Goal: Task Accomplishment & Management: Use online tool/utility

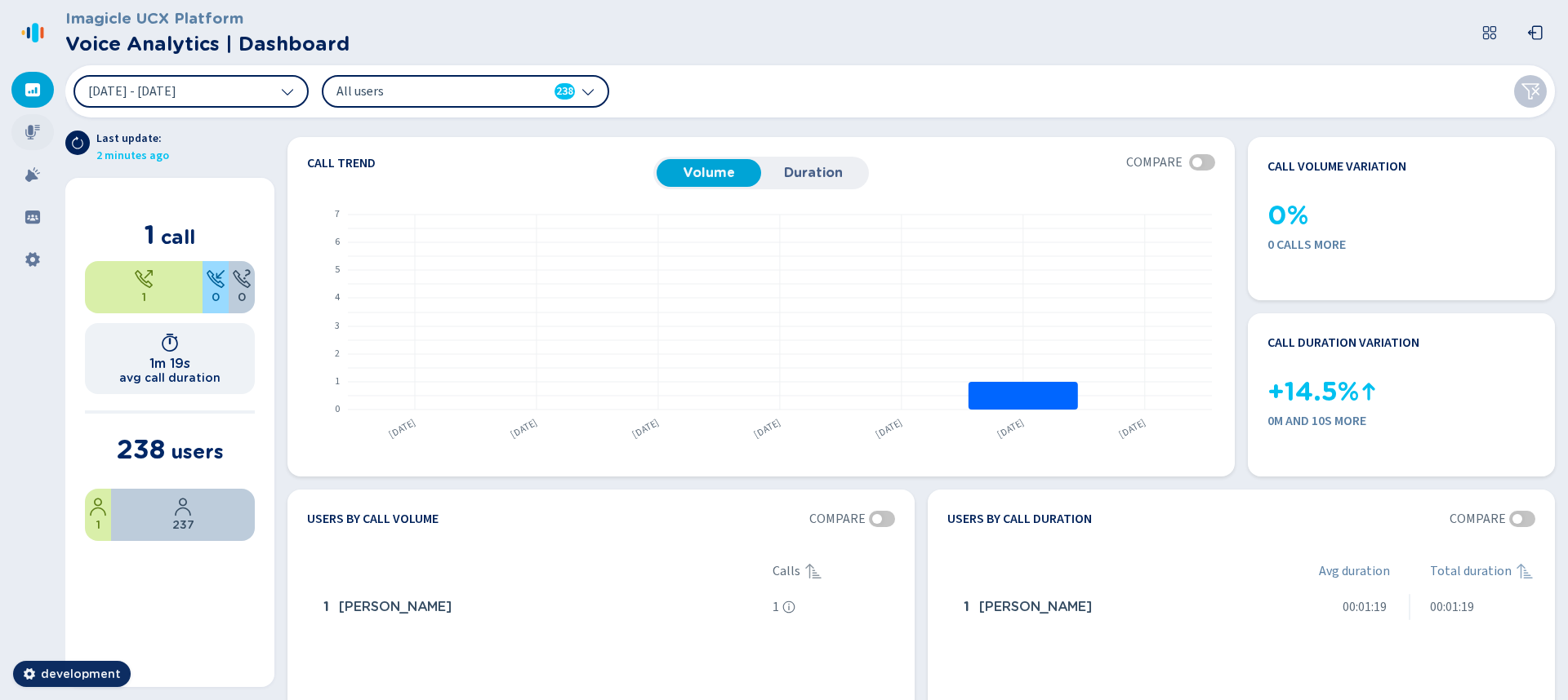
click at [31, 136] on icon at bounding box center [33, 132] width 16 height 16
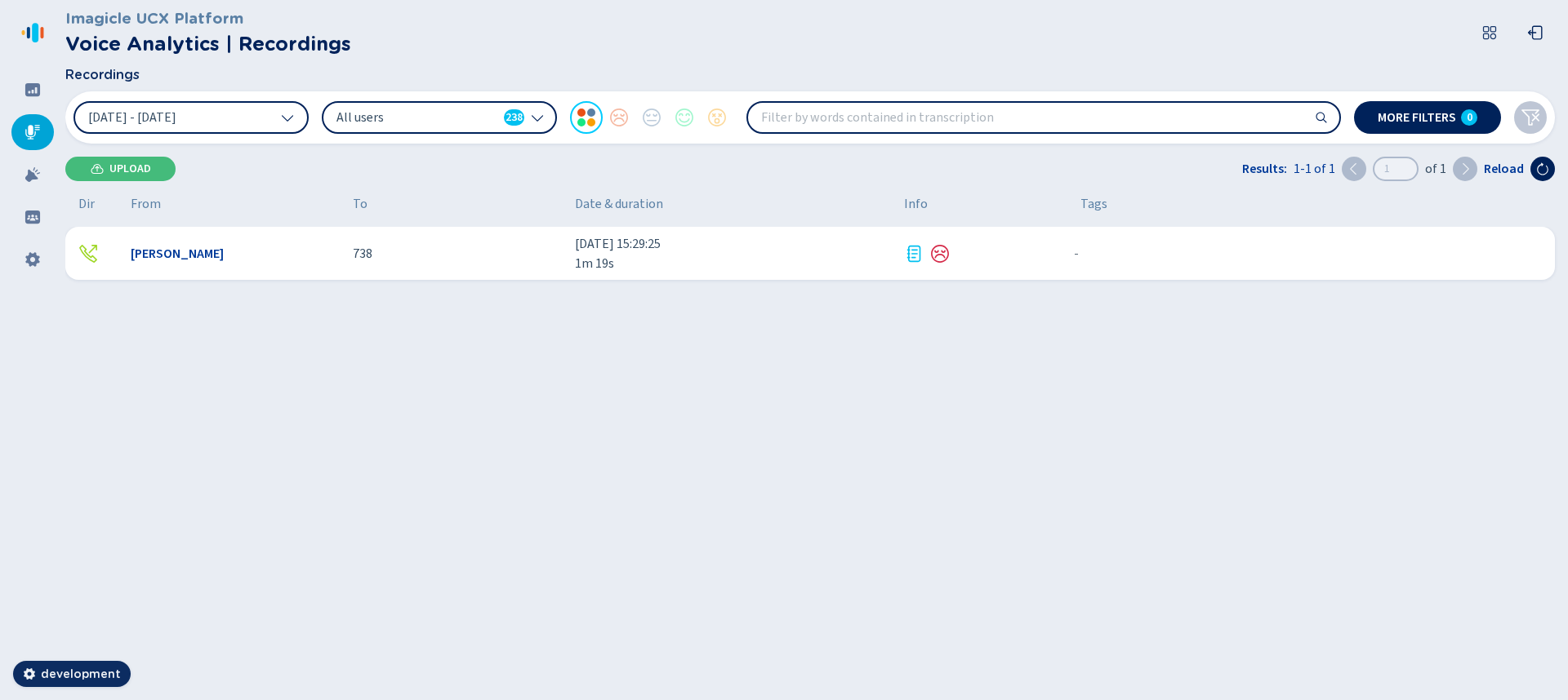
click at [413, 271] on div "[PERSON_NAME] 738 [DATE] 15:29:25 1m 19s - {{hiddenTagsCount}} more" at bounding box center [810, 253] width 1490 height 53
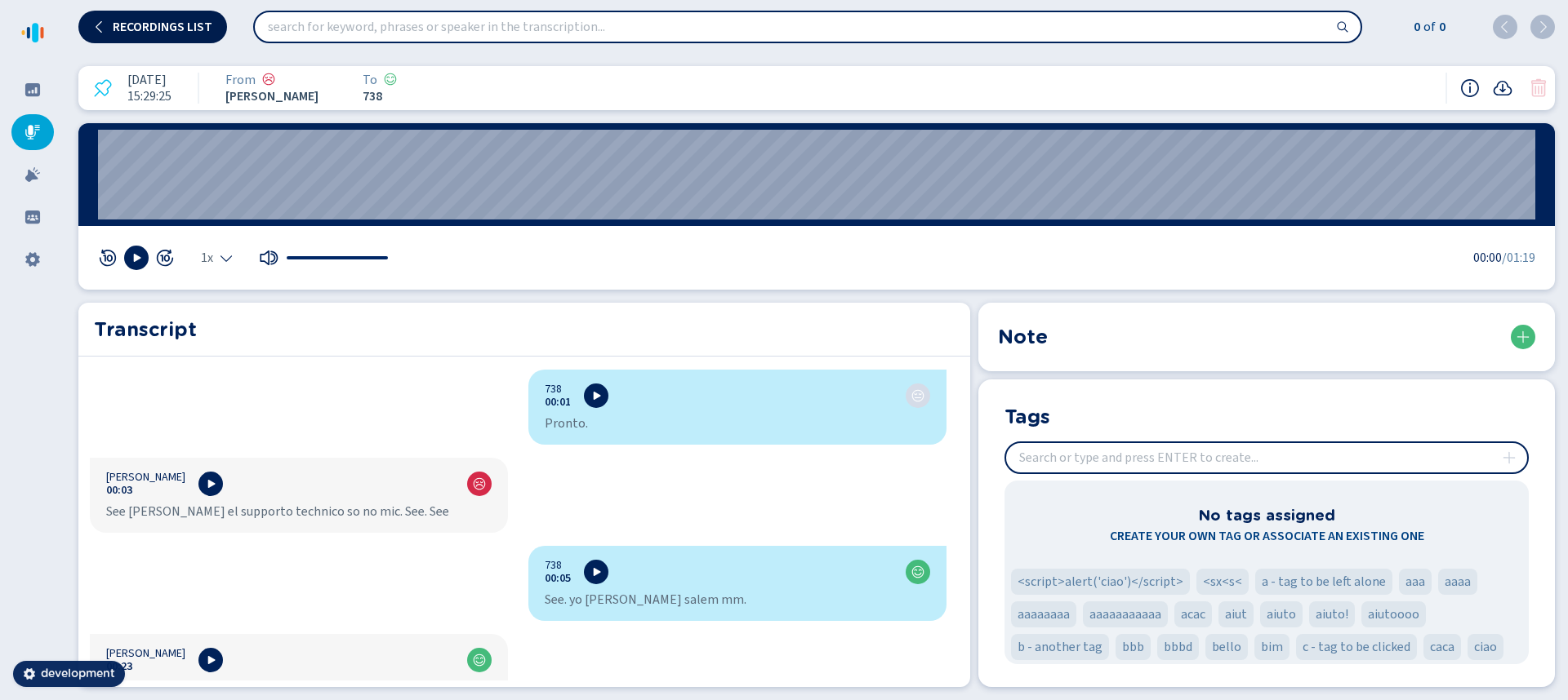
click at [170, 25] on span "Recordings list" at bounding box center [162, 27] width 100 height 13
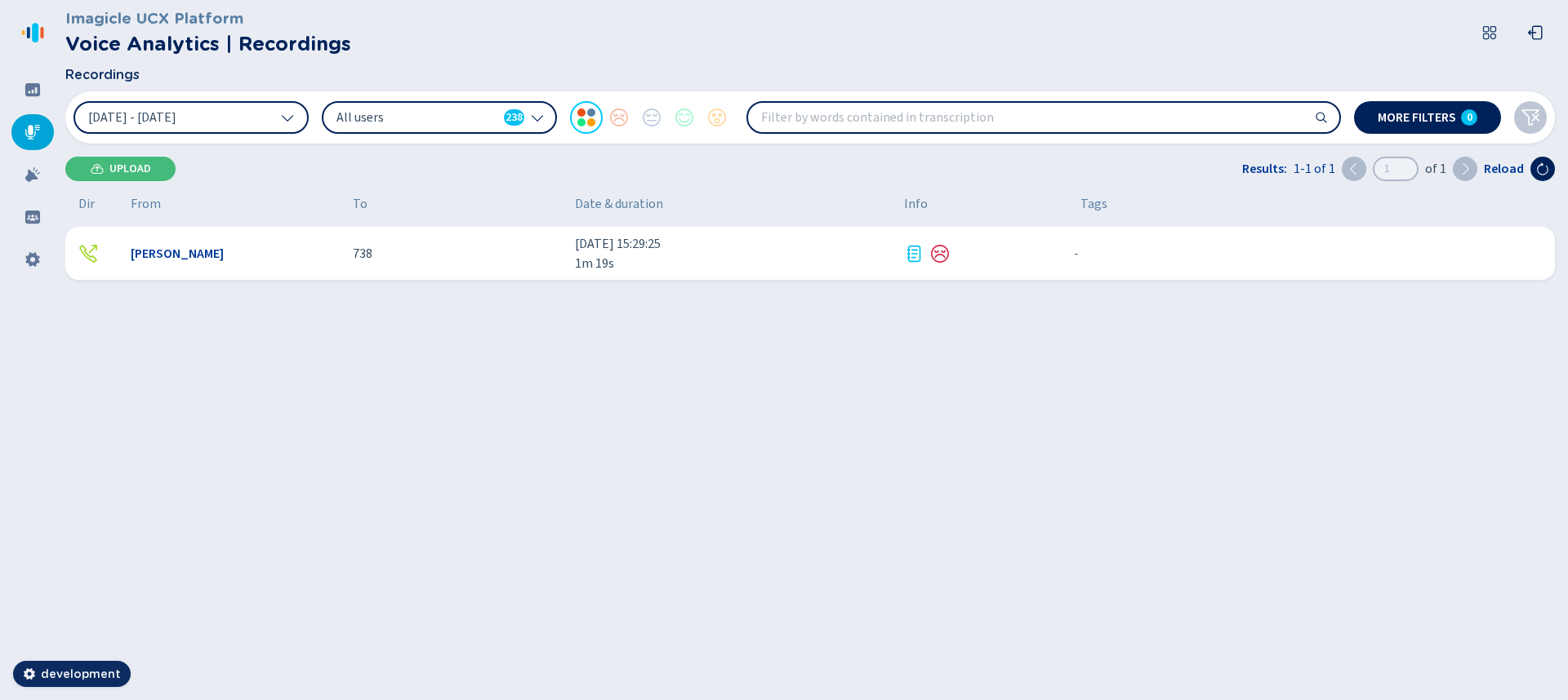
click at [668, 252] on span "[DATE] 15:29:25" at bounding box center [733, 244] width 316 height 20
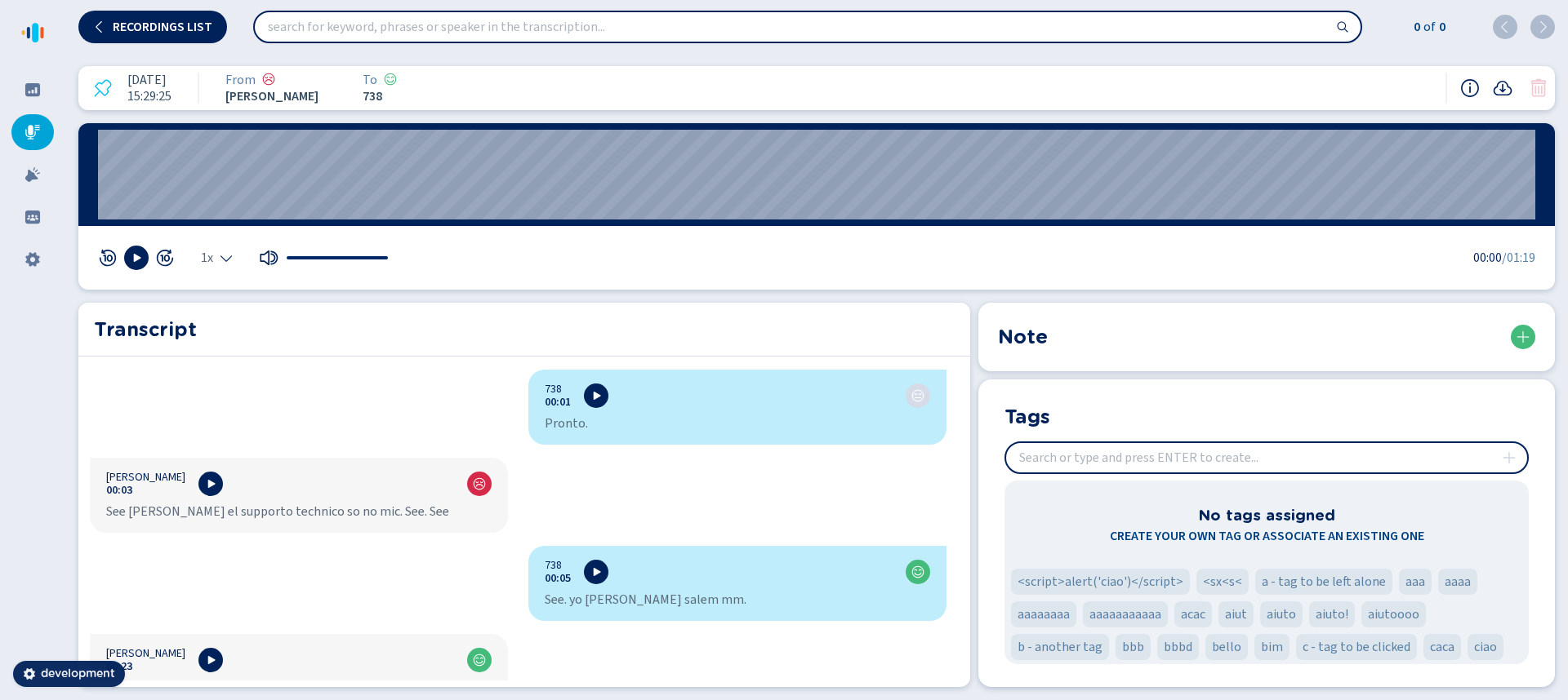
click at [1511, 461] on icon at bounding box center [1509, 458] width 13 height 13
click at [1353, 452] on input "insert" at bounding box center [1266, 458] width 521 height 30
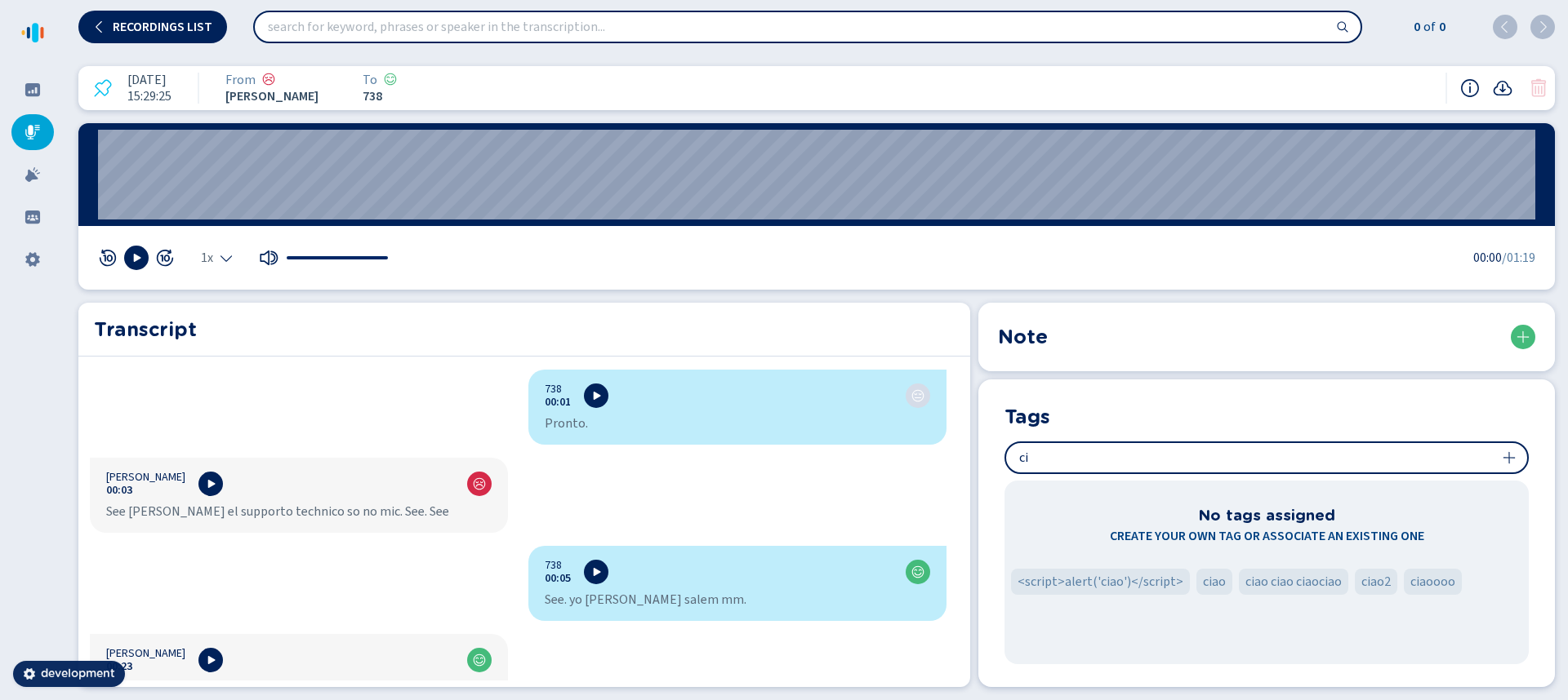
type input "c"
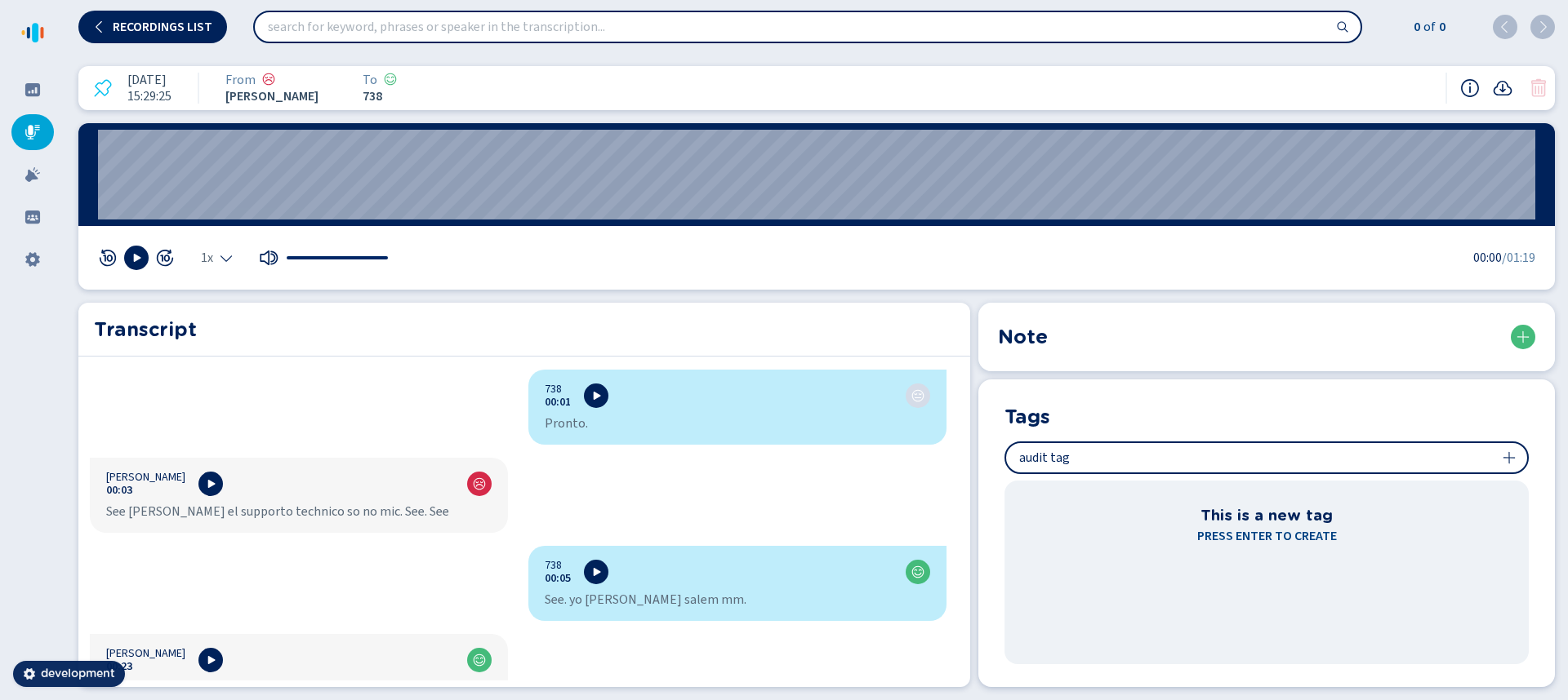
type input "audit tag"
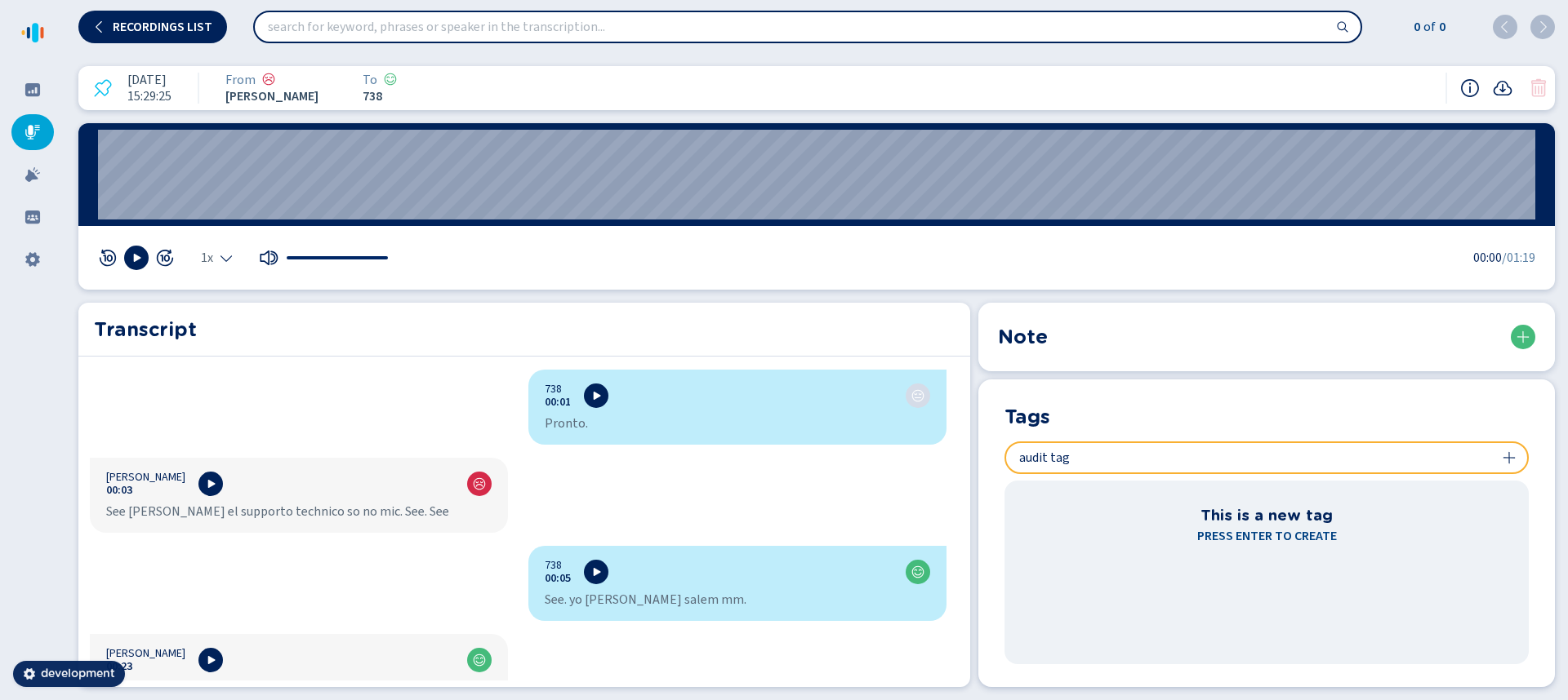
click at [1510, 462] on icon at bounding box center [1509, 458] width 13 height 13
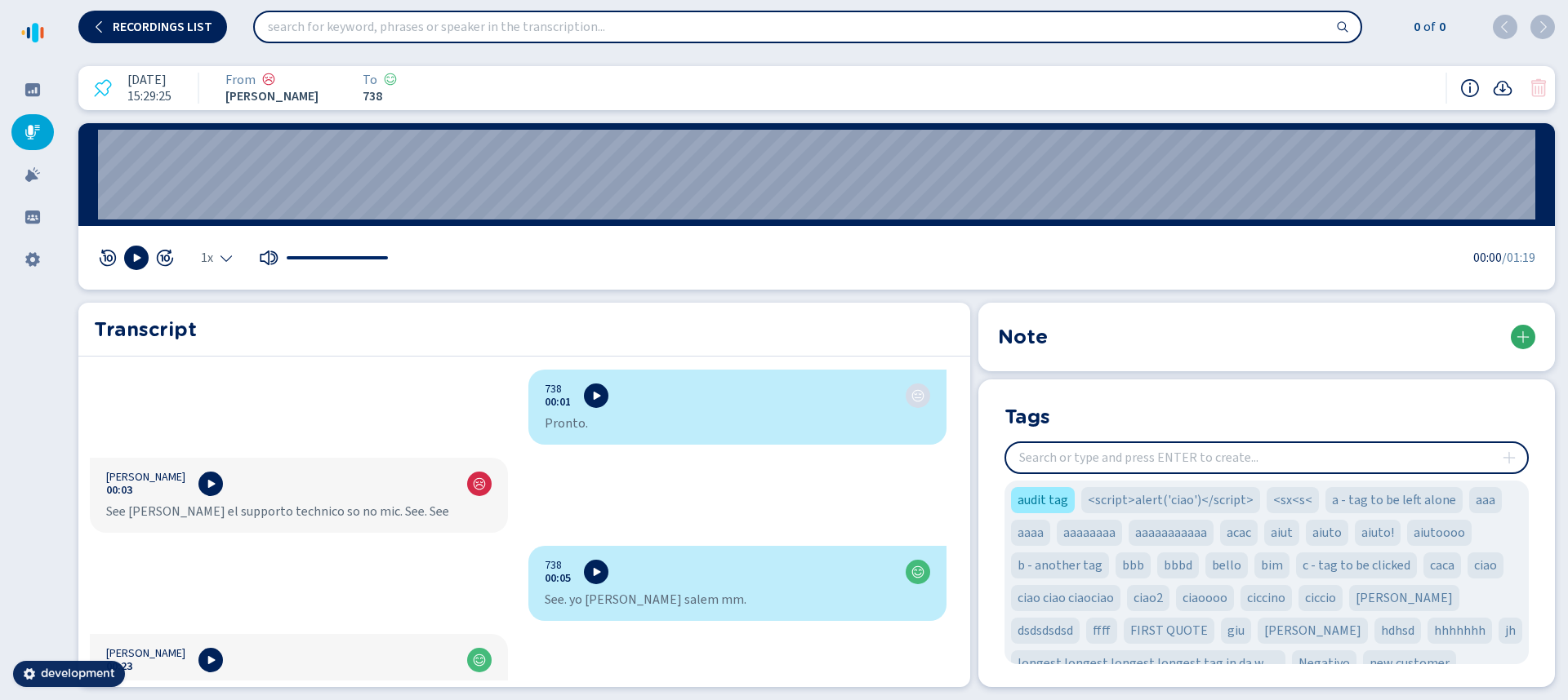
click at [1520, 339] on icon at bounding box center [1523, 337] width 13 height 13
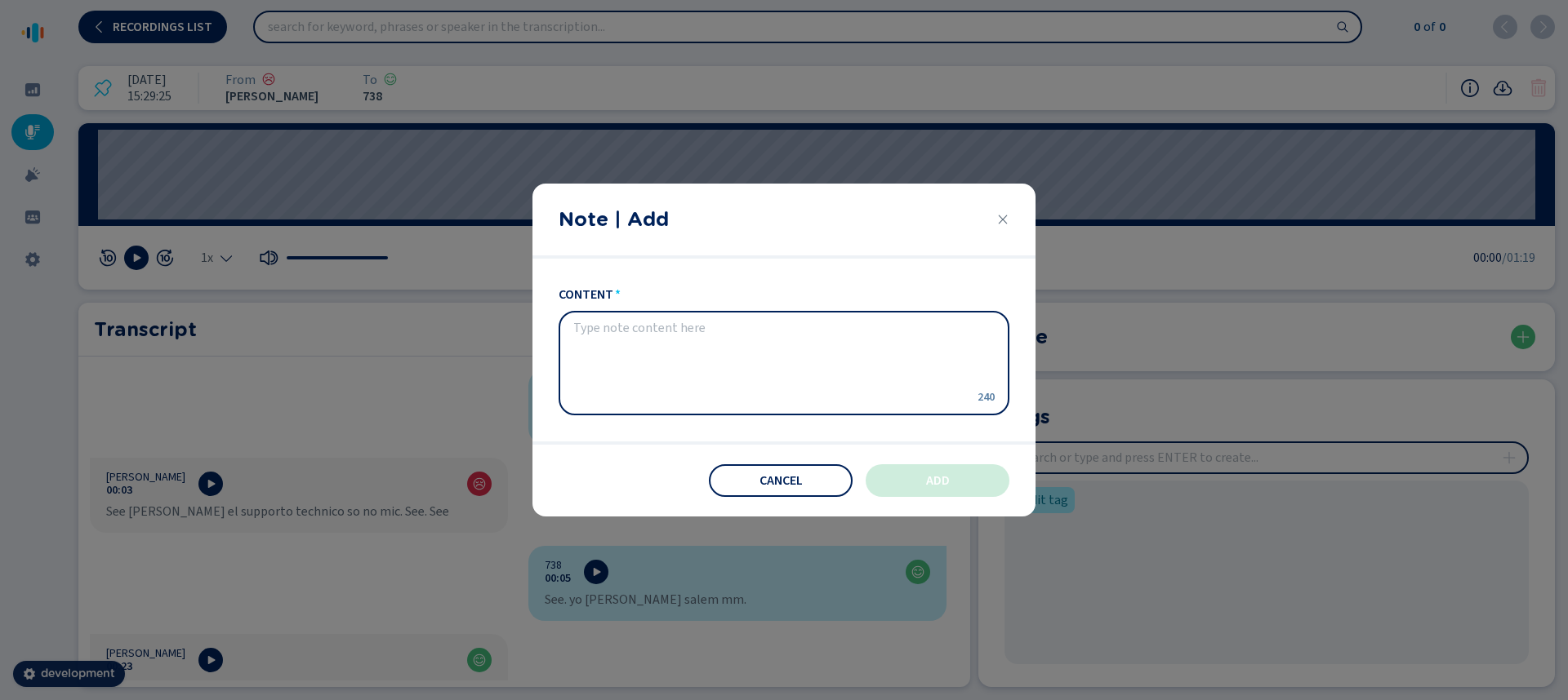
click at [798, 327] on textarea "content" at bounding box center [770, 363] width 395 height 85
type textarea "audit note"
click at [976, 487] on button "Add" at bounding box center [938, 480] width 144 height 33
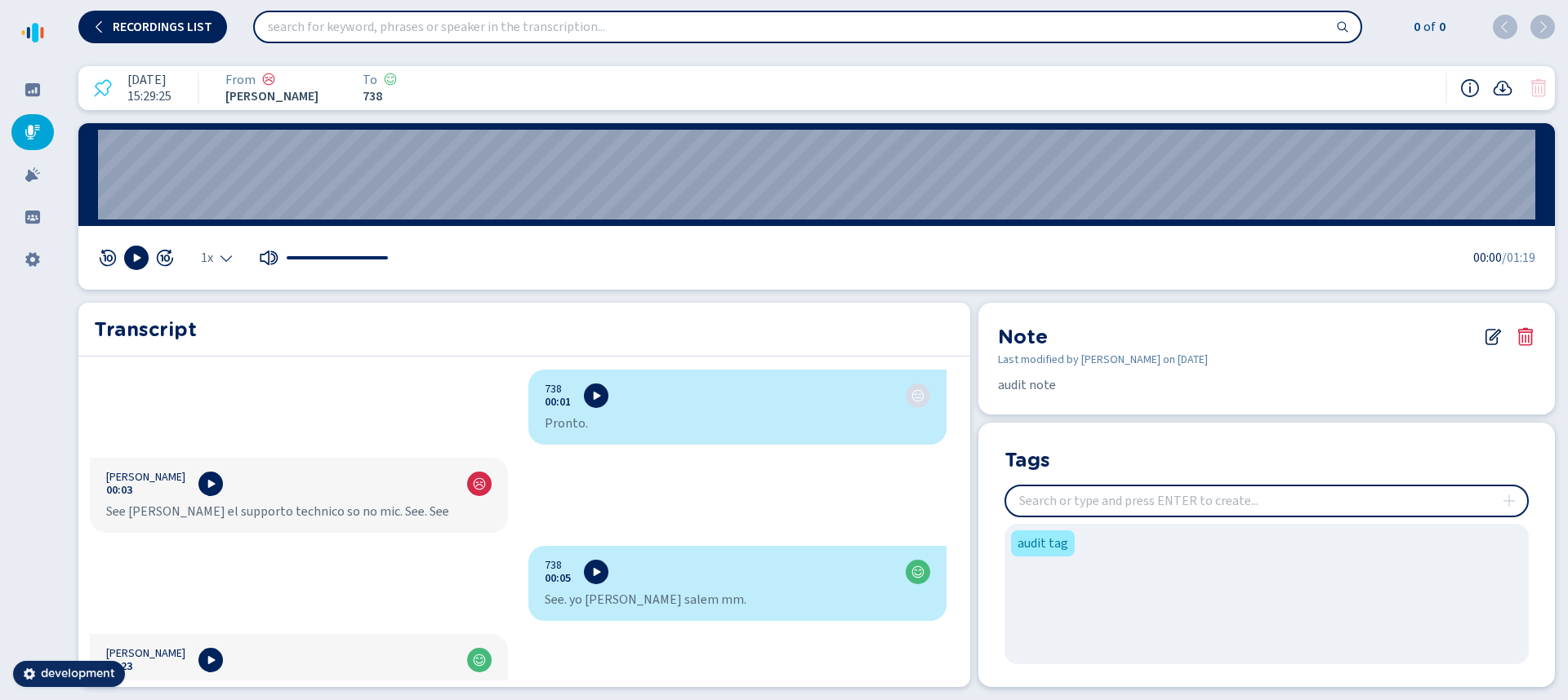
click at [1488, 335] on icon at bounding box center [1493, 337] width 20 height 20
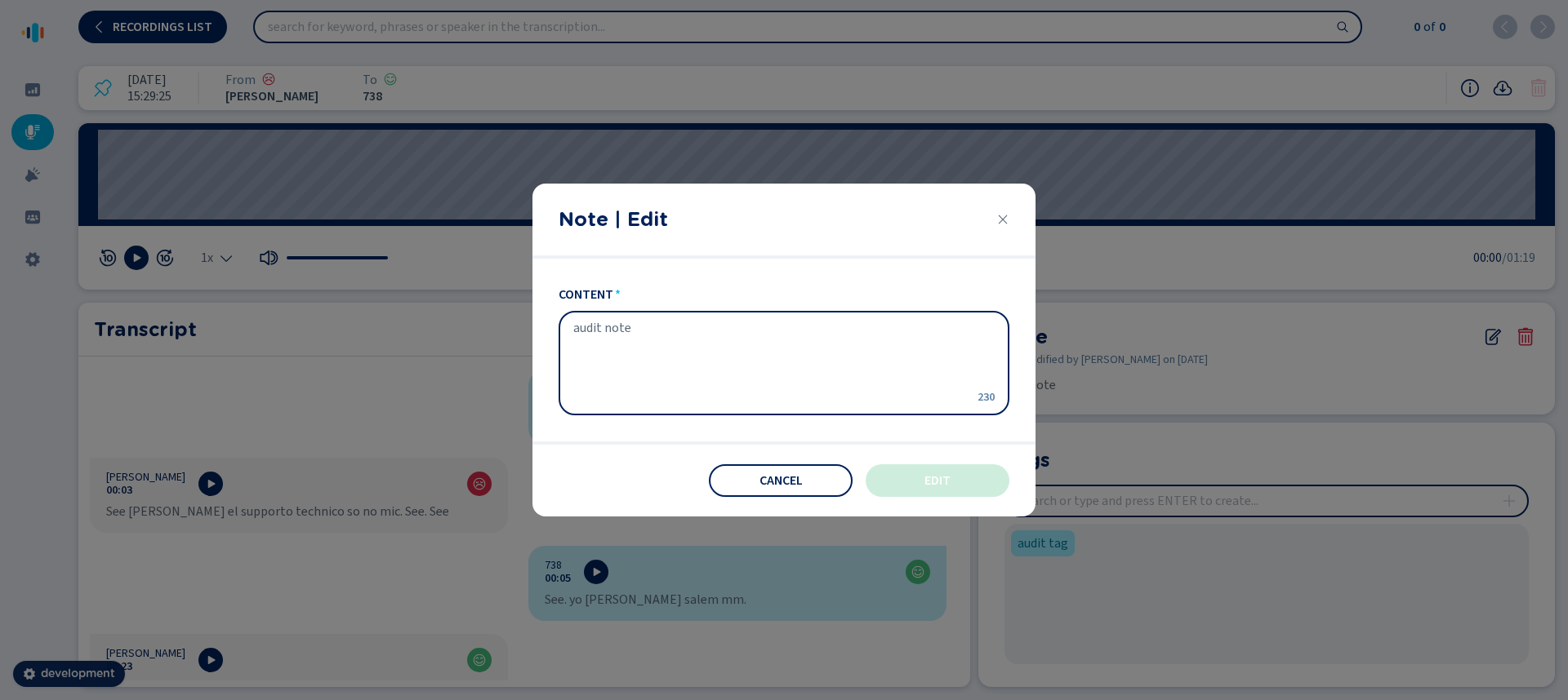
click at [742, 330] on textarea "audit note" at bounding box center [770, 363] width 395 height 85
type textarea "audit note edited"
click at [995, 484] on button "Edit" at bounding box center [938, 480] width 144 height 33
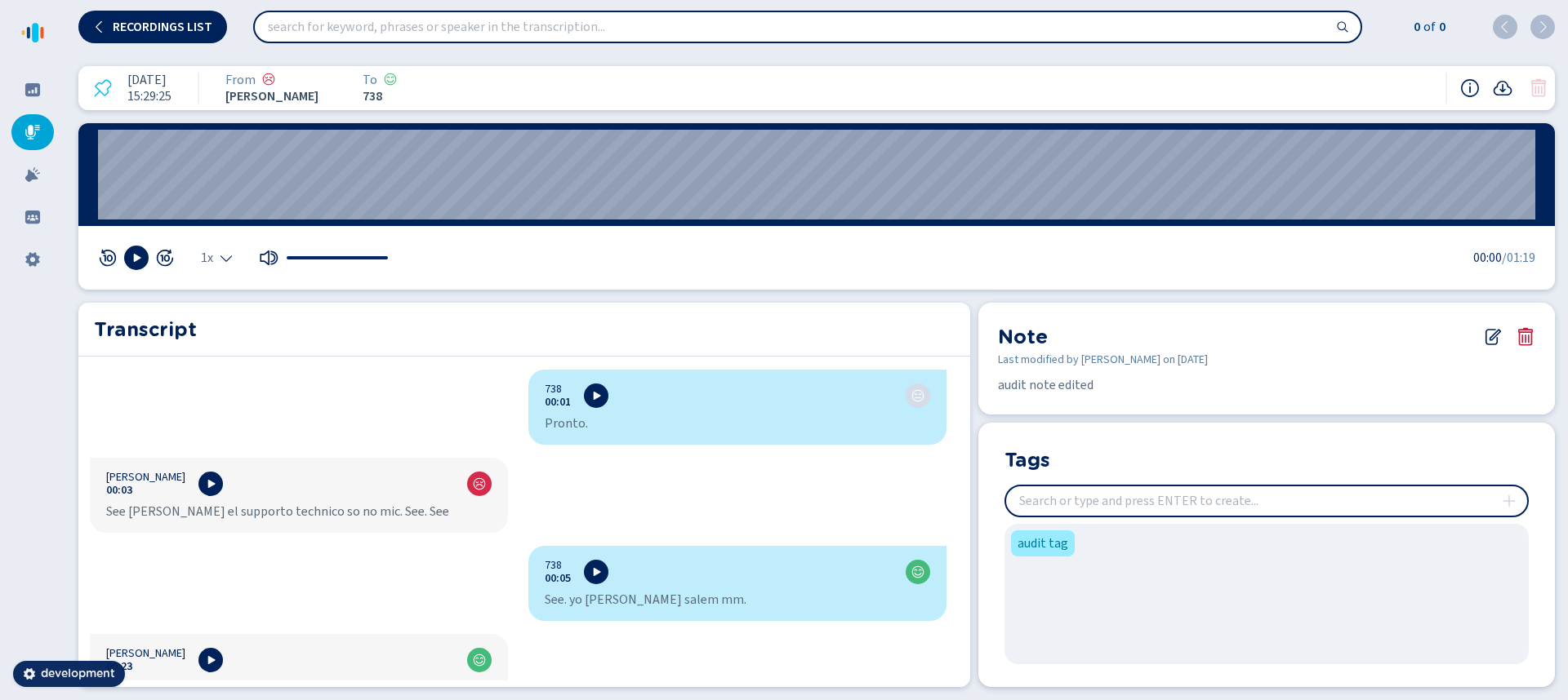
click at [1534, 345] on icon at bounding box center [1525, 337] width 20 height 20
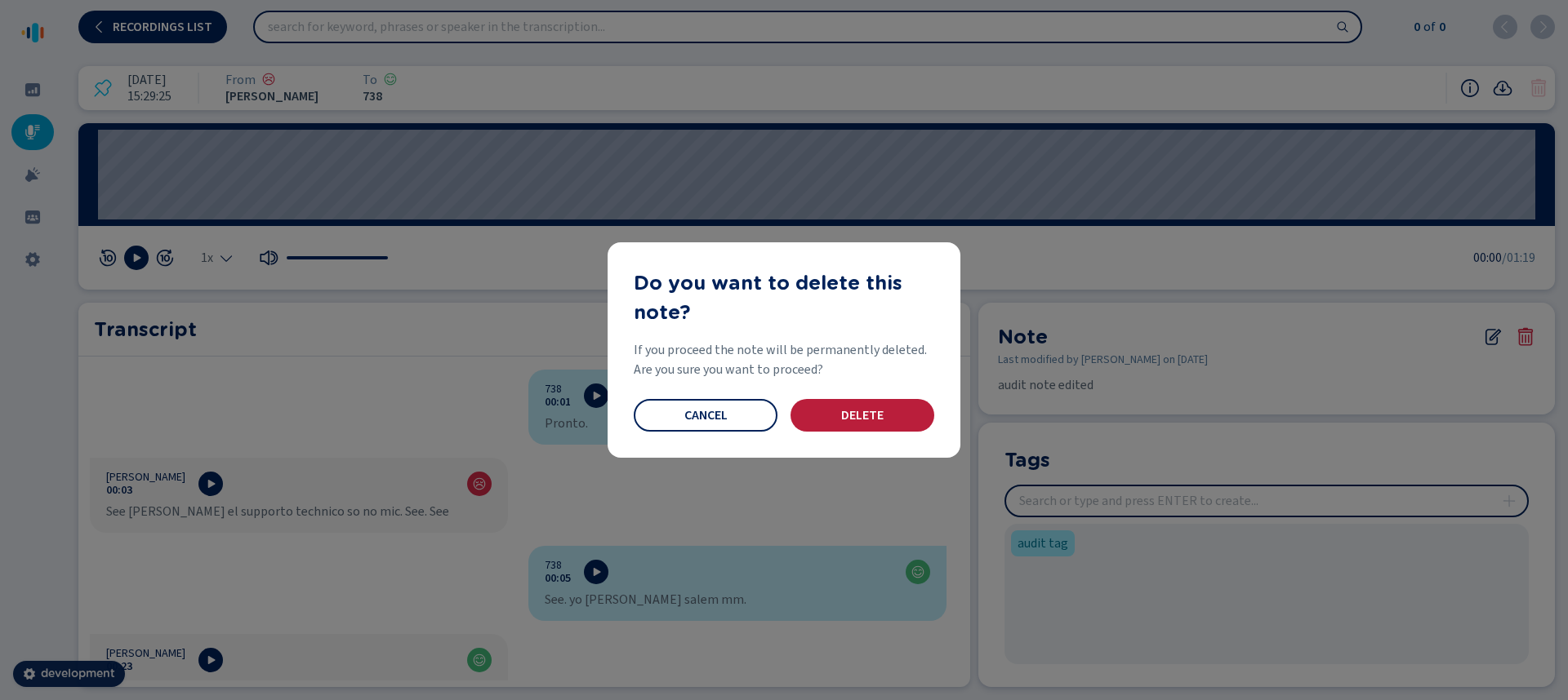
click at [886, 423] on button "Delete" at bounding box center [862, 415] width 144 height 33
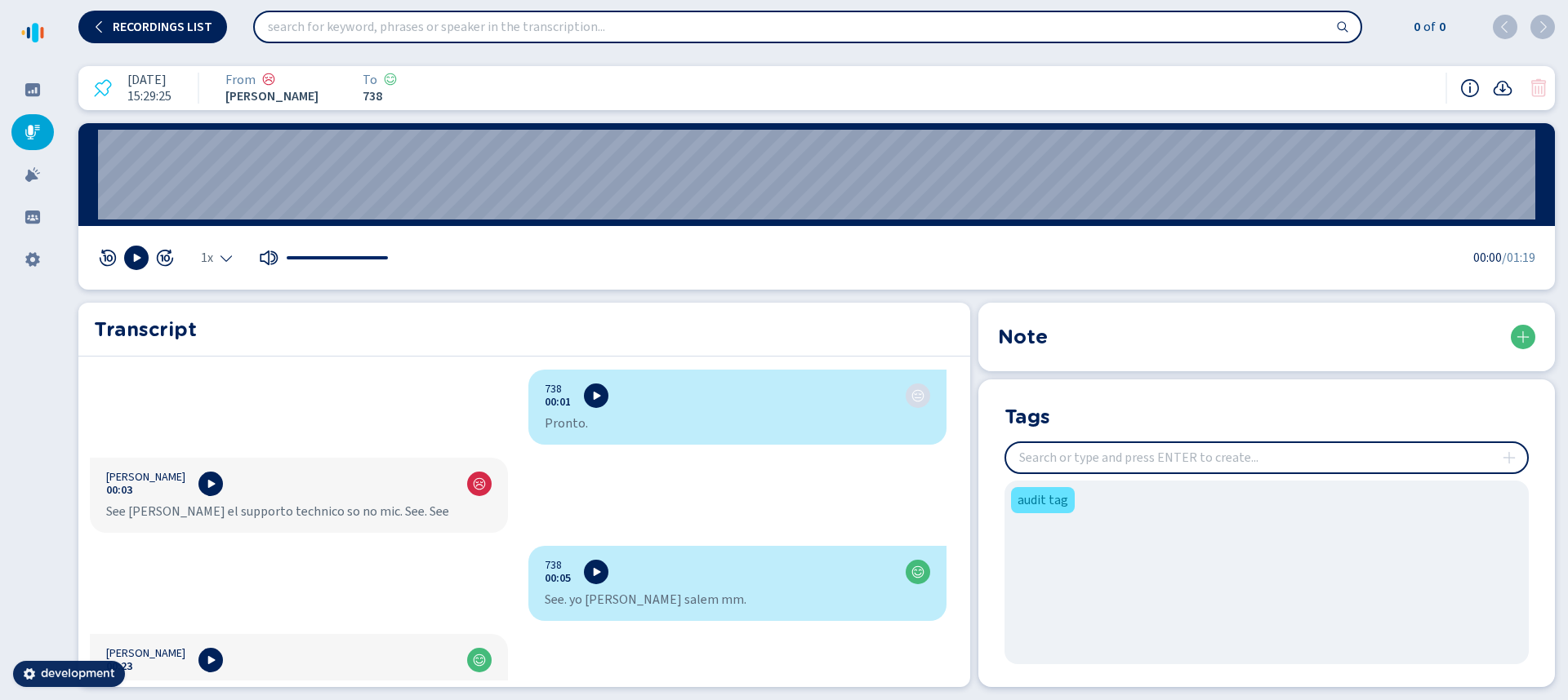
click at [1034, 496] on span "audit tag" at bounding box center [1043, 500] width 51 height 20
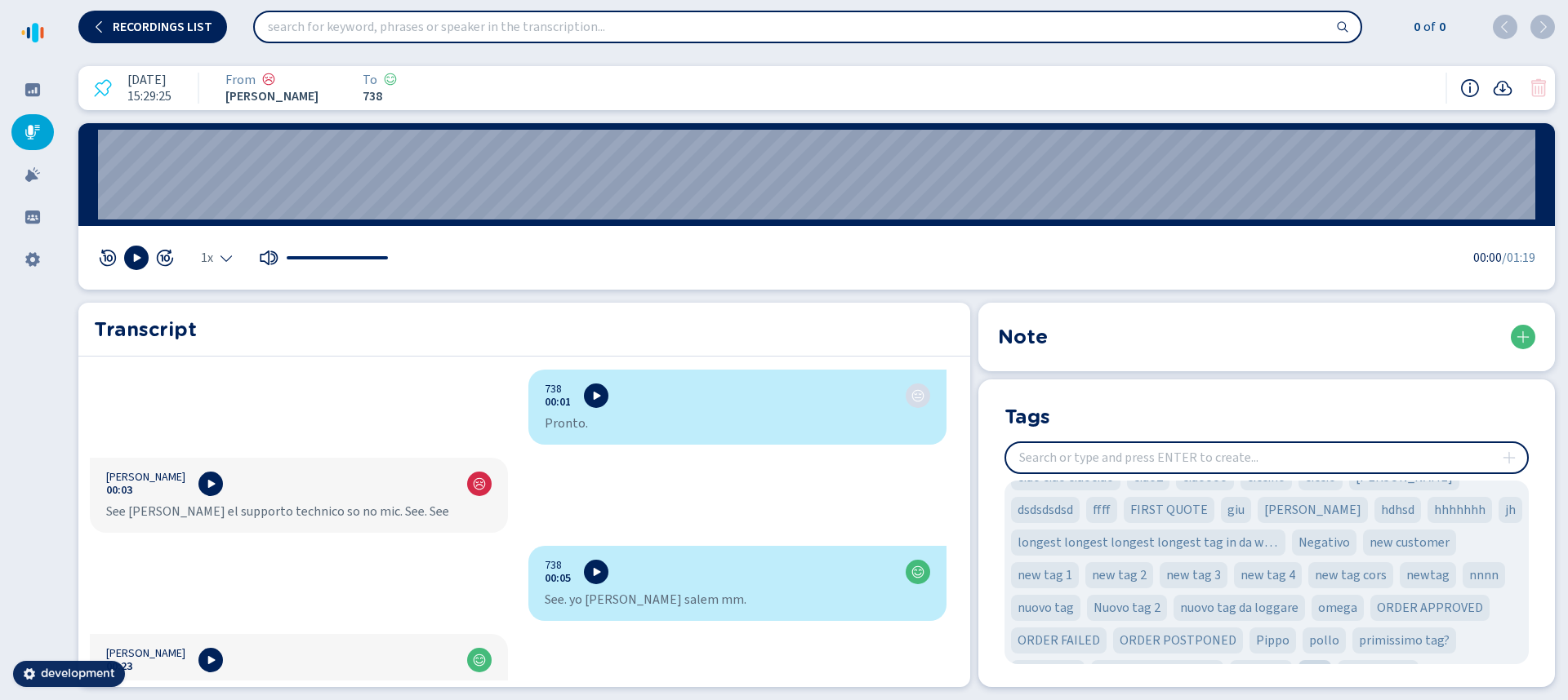
scroll to position [329, 0]
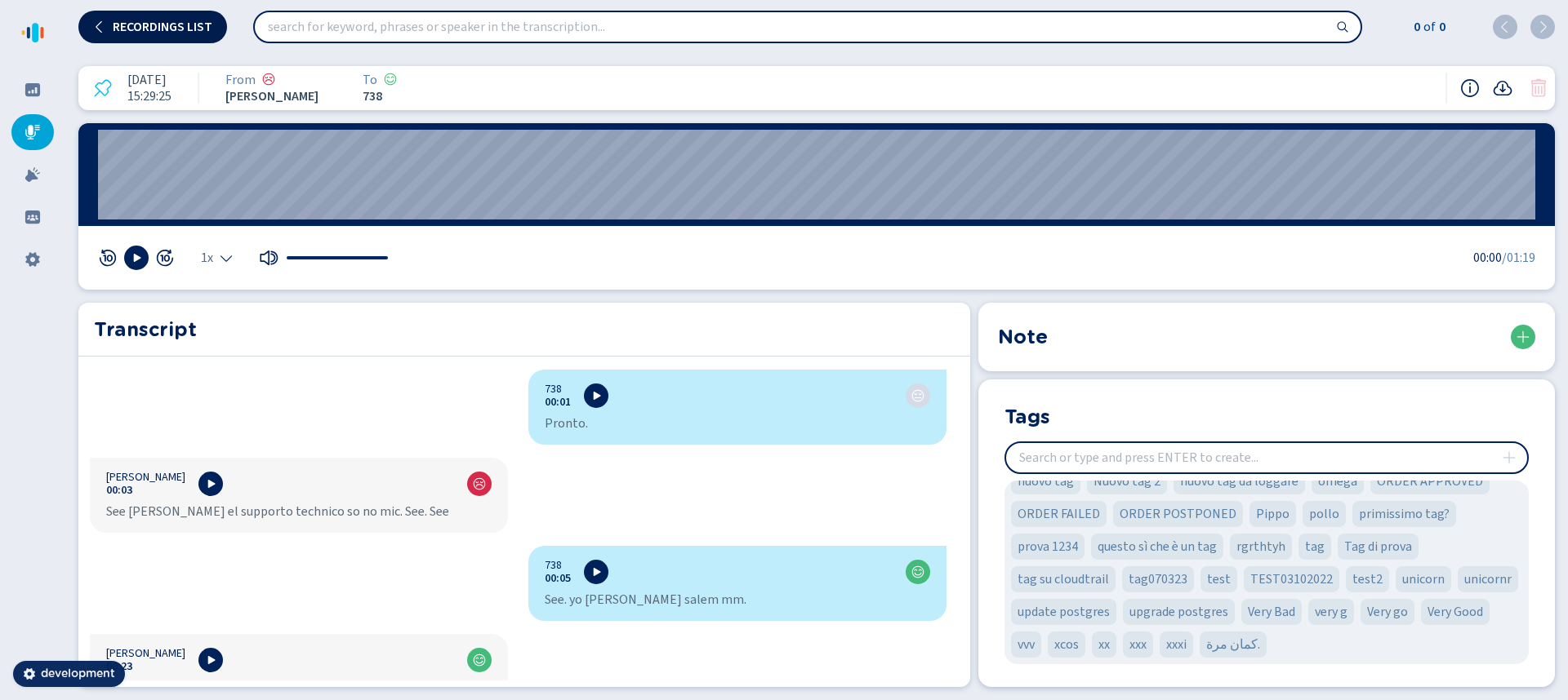
click at [162, 29] on span "Recordings list" at bounding box center [162, 27] width 100 height 13
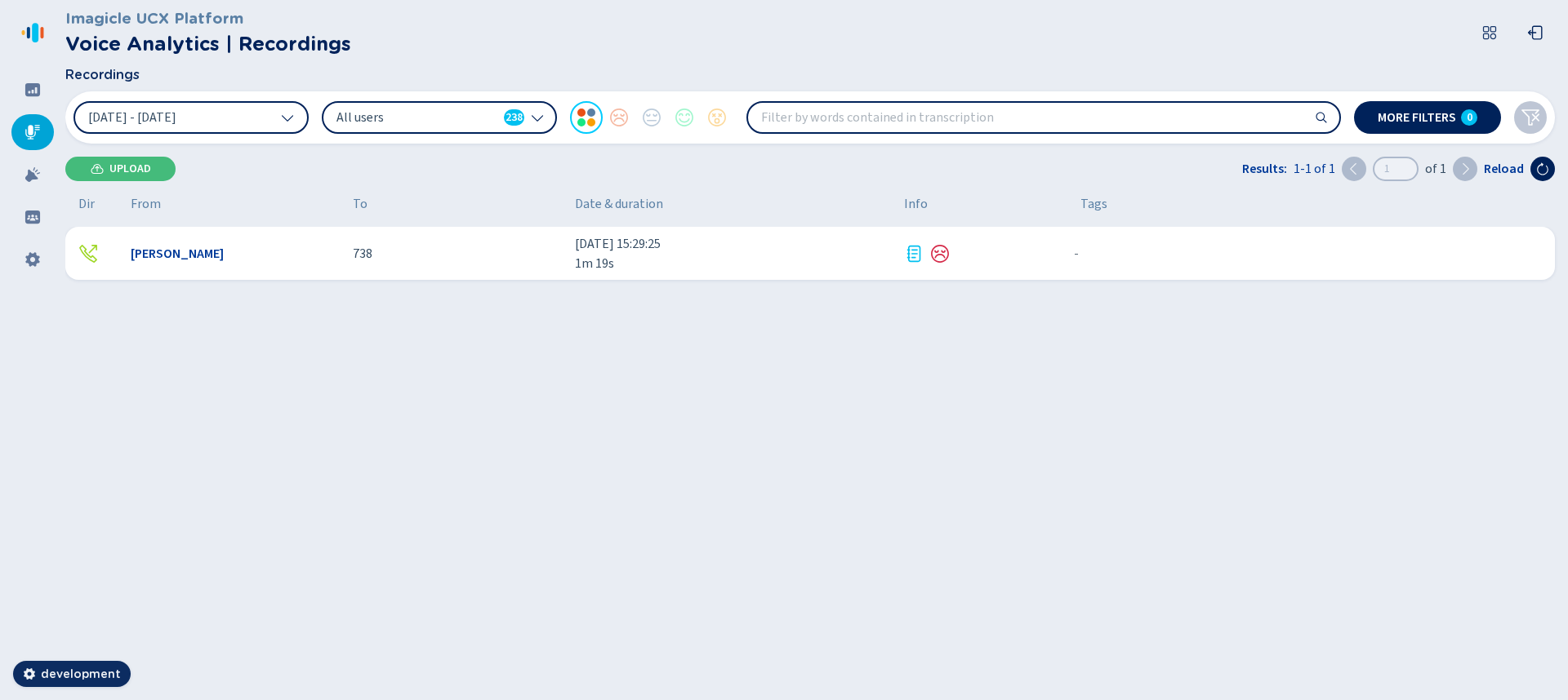
click at [531, 120] on icon at bounding box center [537, 118] width 13 height 13
click at [285, 115] on icon at bounding box center [287, 118] width 13 height 13
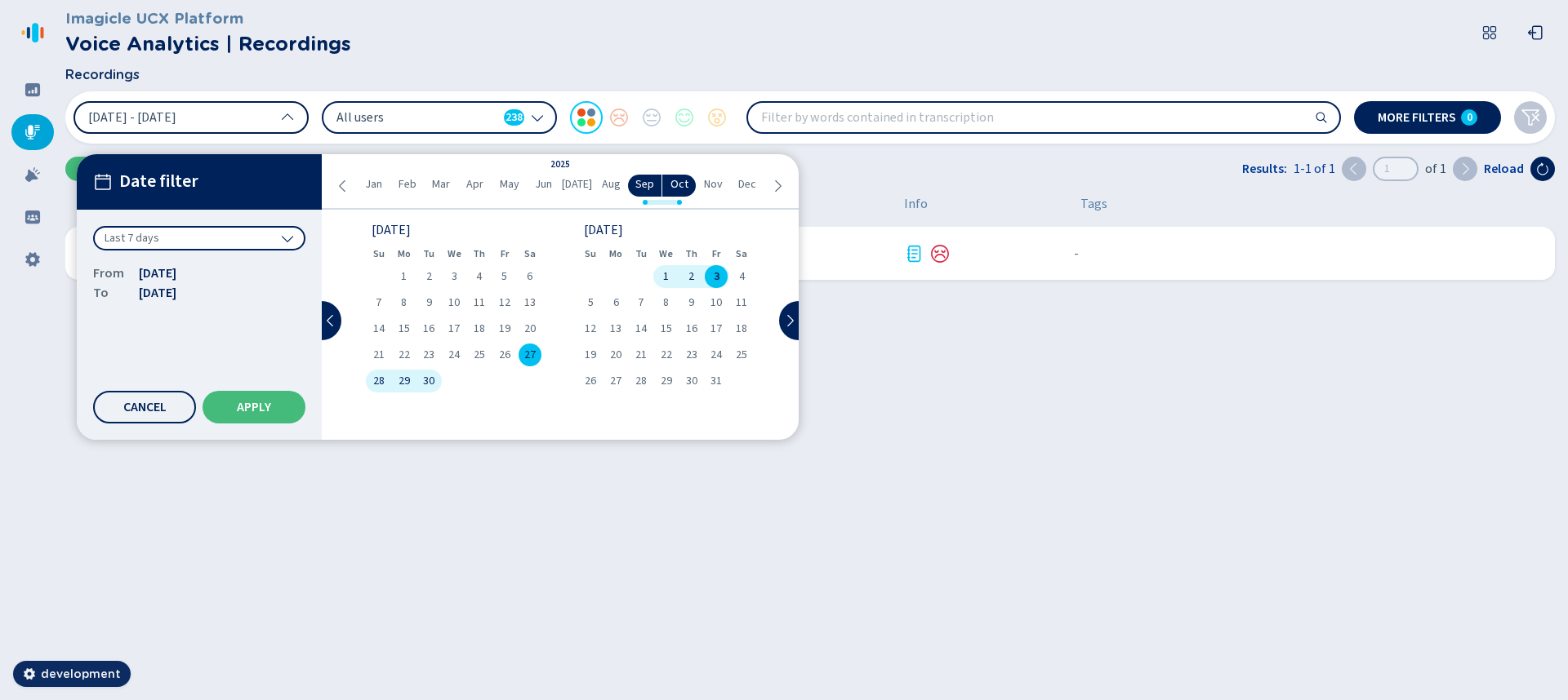
click at [184, 246] on div "Last 7 days" at bounding box center [199, 239] width 212 height 25
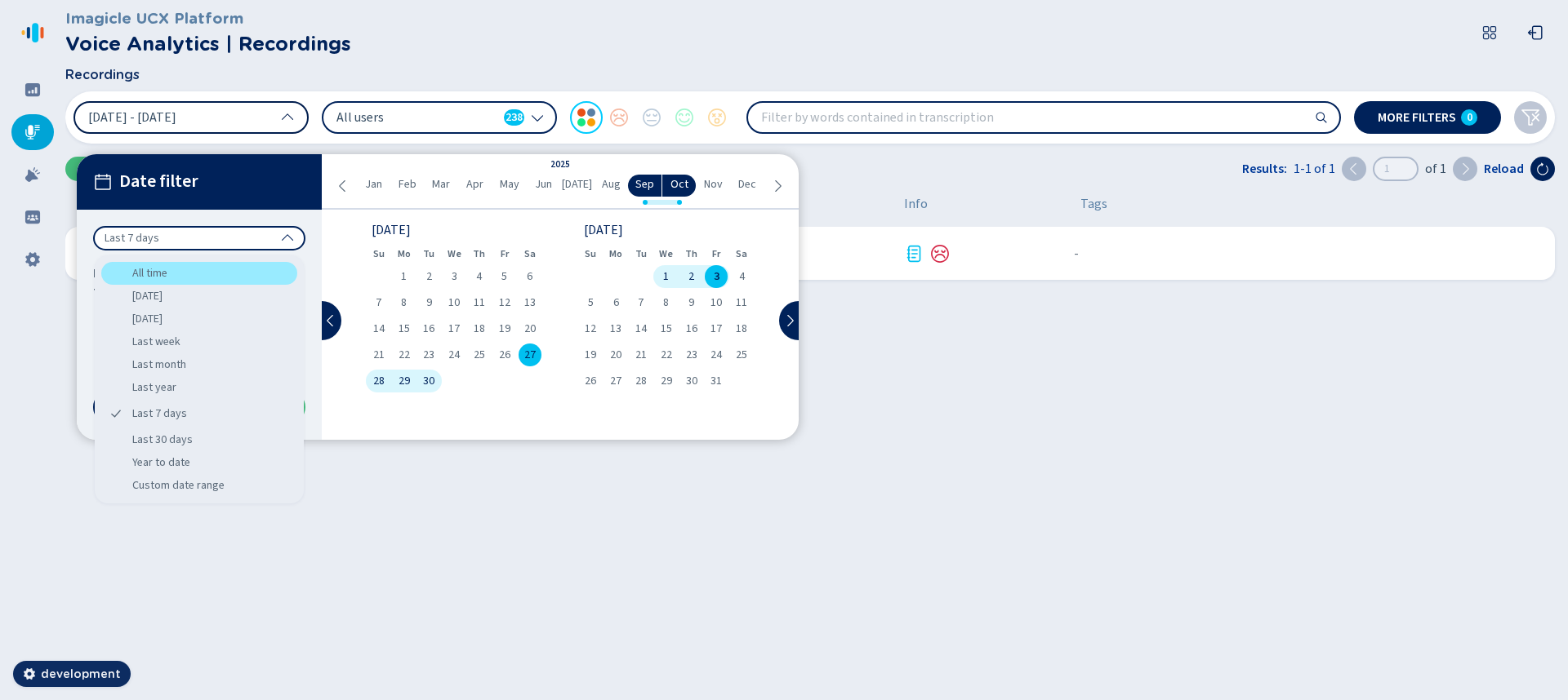
click at [179, 274] on div "All time" at bounding box center [199, 273] width 196 height 23
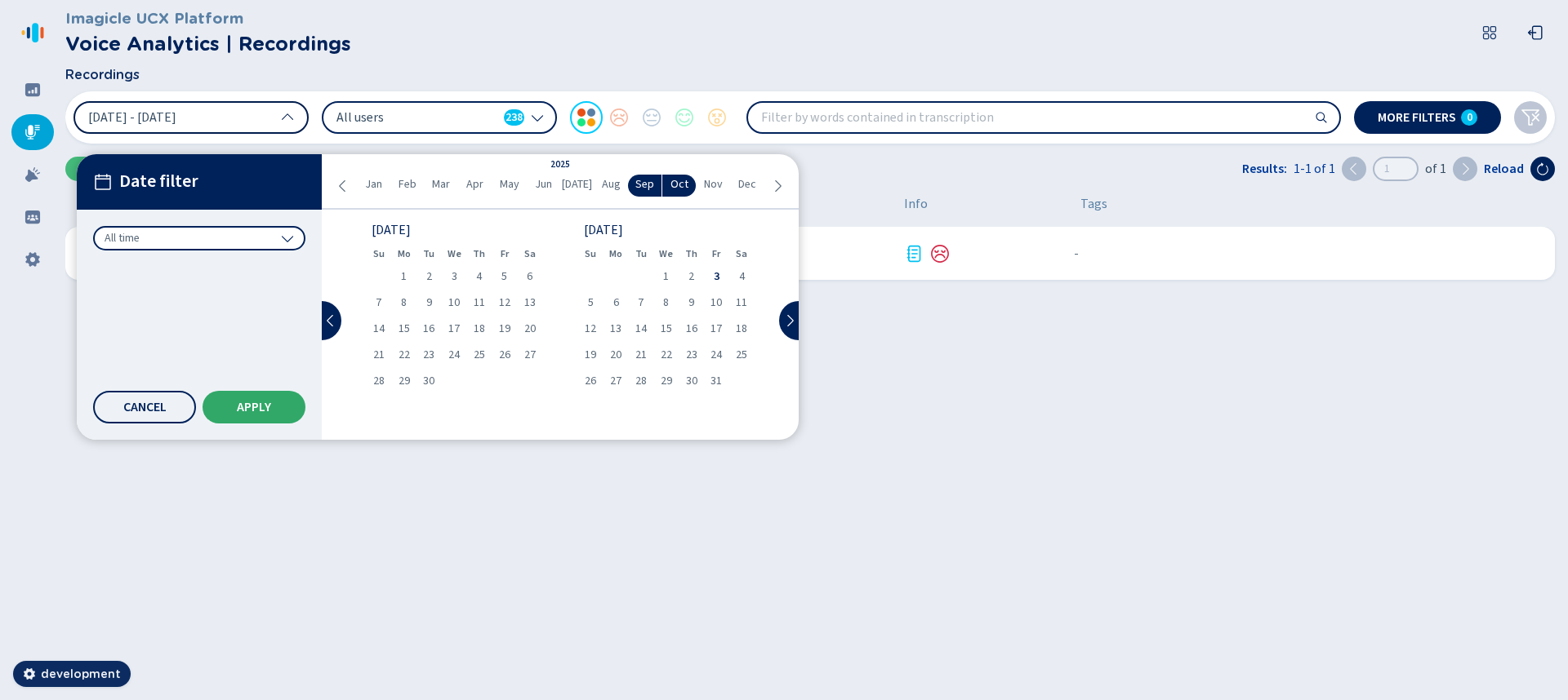
click at [258, 403] on span "Apply" at bounding box center [254, 407] width 35 height 13
